Goal: Task Accomplishment & Management: Complete application form

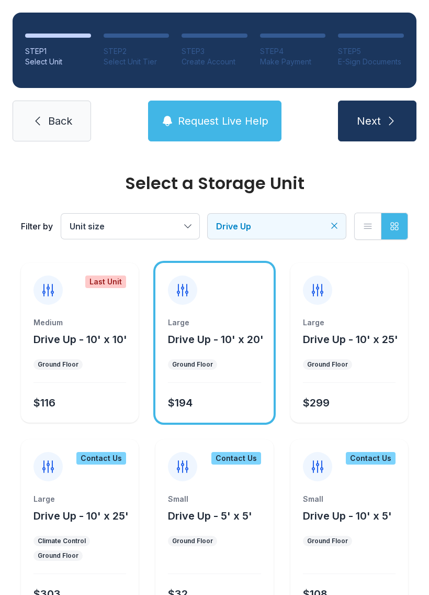
click at [286, 225] on span "Drive Up" at bounding box center [271, 226] width 111 height 13
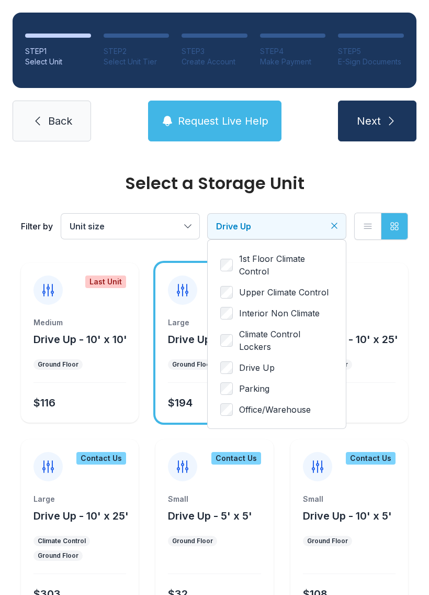
click at [331, 216] on button "Drive Up" at bounding box center [277, 226] width 138 height 25
click at [330, 216] on button "Drive Up" at bounding box center [277, 226] width 138 height 25
click at [85, 118] on link "Back" at bounding box center [52, 120] width 79 height 41
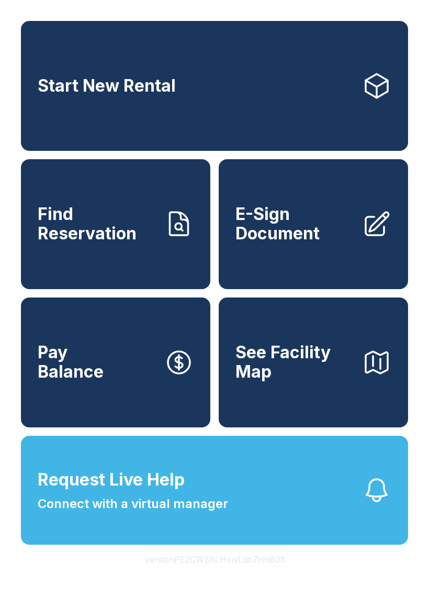
click at [183, 270] on link "Find Reservation" at bounding box center [115, 224] width 189 height 130
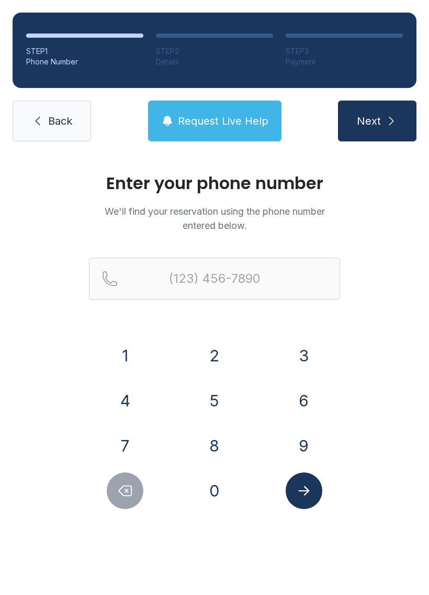
click at [220, 439] on button "8" at bounding box center [214, 445] width 37 height 37
click at [142, 360] on button "1" at bounding box center [125, 355] width 37 height 37
click at [304, 352] on button "3" at bounding box center [304, 355] width 37 height 37
click at [153, 399] on div "4" at bounding box center [125, 400] width 73 height 37
click at [134, 396] on button "4" at bounding box center [125, 400] width 37 height 37
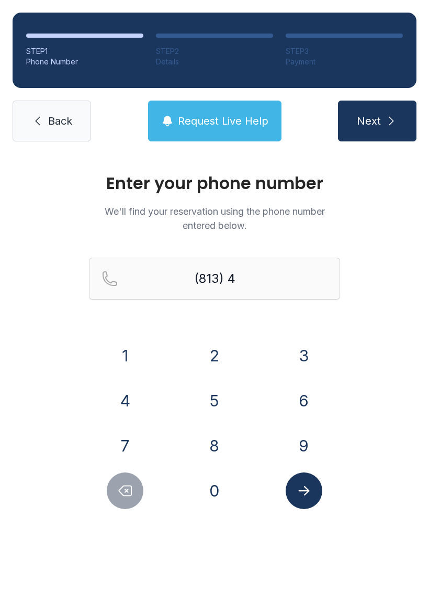
click at [215, 483] on button "0" at bounding box center [214, 490] width 37 height 37
click at [137, 443] on button "7" at bounding box center [125, 445] width 37 height 37
click at [214, 502] on button "0" at bounding box center [214, 490] width 37 height 37
click at [227, 409] on button "5" at bounding box center [214, 400] width 37 height 37
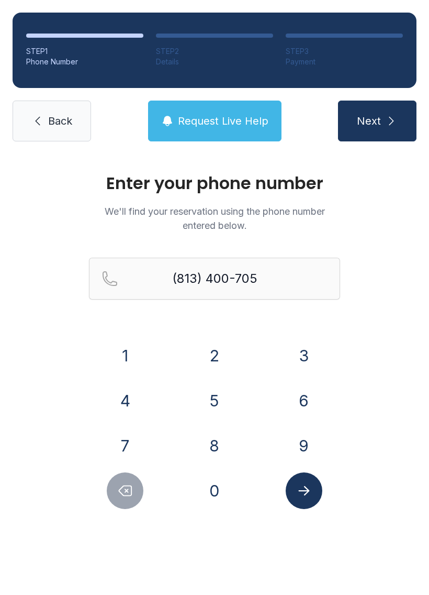
click at [137, 354] on button "1" at bounding box center [125, 355] width 37 height 37
click at [321, 494] on button "Submit lookup form" at bounding box center [304, 490] width 37 height 37
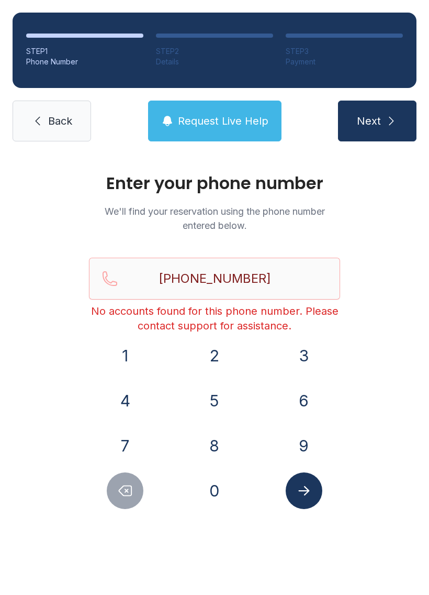
click at [127, 484] on icon "Delete number" at bounding box center [125, 491] width 16 height 16
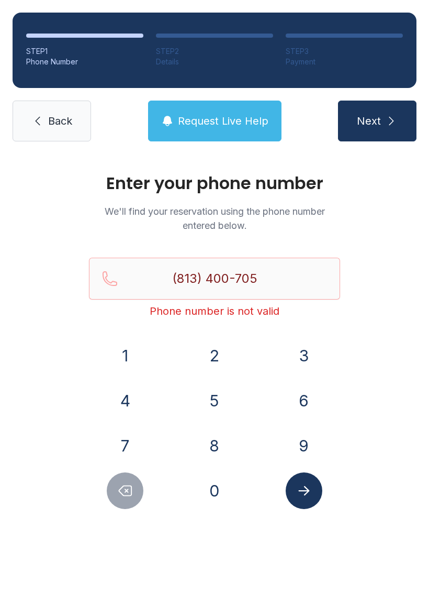
click at [127, 484] on icon "Delete number" at bounding box center [125, 491] width 16 height 16
click at [128, 482] on button "Delete number" at bounding box center [125, 490] width 37 height 37
click at [131, 475] on button "Delete number" at bounding box center [125, 490] width 37 height 37
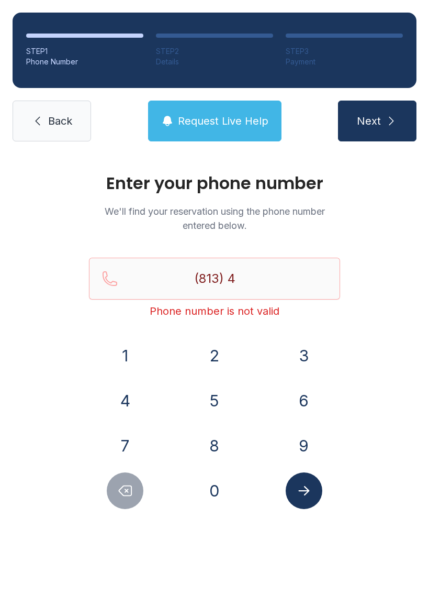
click at [129, 483] on icon "Delete number" at bounding box center [125, 491] width 16 height 16
click at [220, 442] on button "8" at bounding box center [214, 445] width 37 height 37
click at [299, 428] on button "9" at bounding box center [304, 445] width 37 height 37
click at [137, 443] on button "7" at bounding box center [125, 445] width 37 height 37
click at [125, 352] on button "1" at bounding box center [125, 355] width 37 height 37
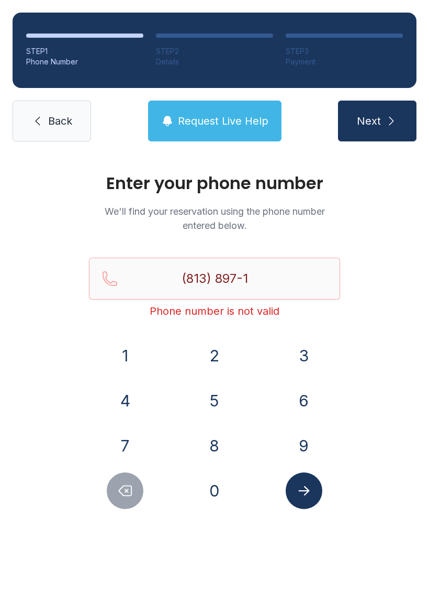
click at [296, 392] on button "6" at bounding box center [304, 400] width 37 height 37
click at [223, 440] on button "8" at bounding box center [214, 445] width 37 height 37
click at [129, 399] on button "4" at bounding box center [125, 400] width 37 height 37
type input "[PHONE_NUMBER]"
click at [311, 483] on icon "Submit lookup form" at bounding box center [304, 491] width 16 height 16
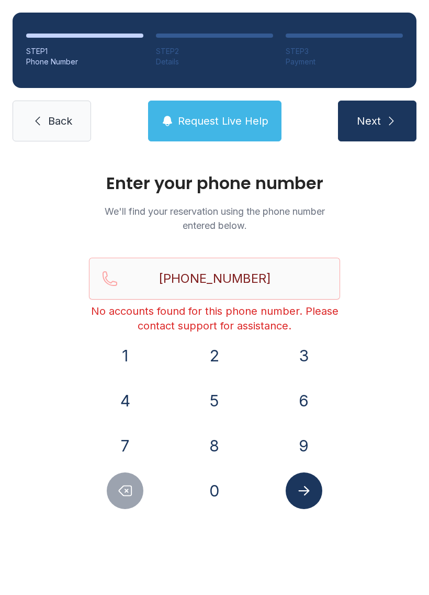
click at [83, 118] on link "Back" at bounding box center [52, 120] width 79 height 41
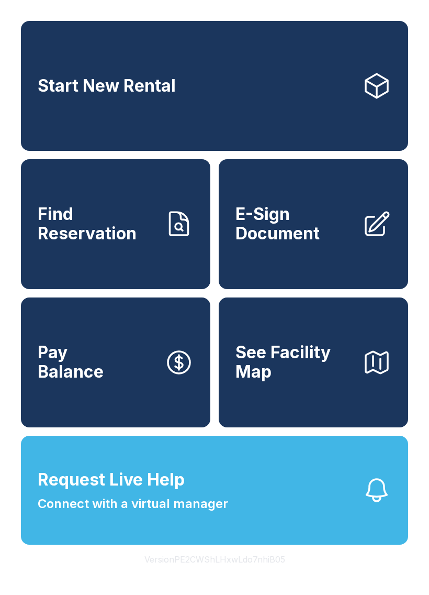
click at [374, 109] on link "Start New Rental" at bounding box center [214, 86] width 387 height 130
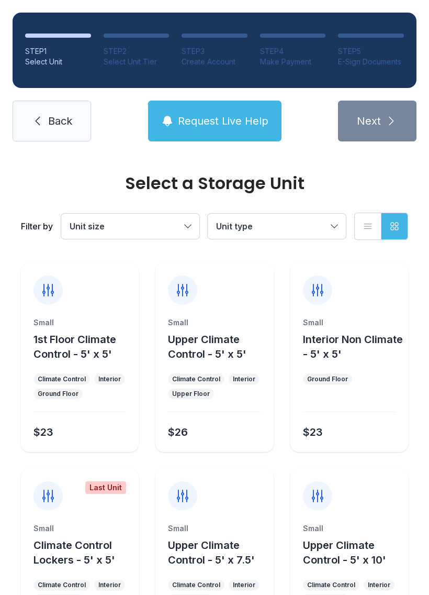
click at [62, 138] on link "Back" at bounding box center [52, 120] width 79 height 41
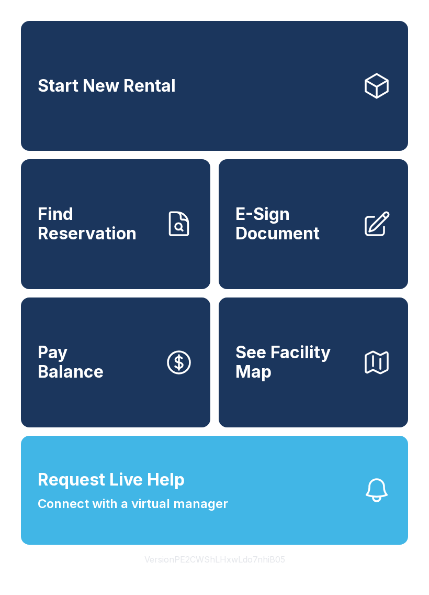
click at [243, 544] on button "Request Live Help Connect with a virtual manager" at bounding box center [214, 489] width 387 height 109
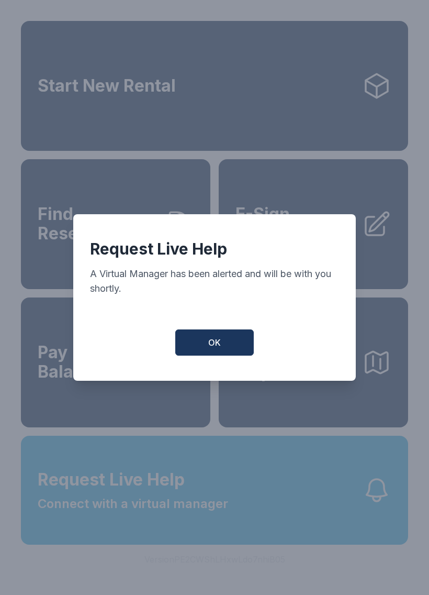
click at [212, 349] on span "OK" at bounding box center [214, 342] width 13 height 13
